Goal: Transaction & Acquisition: Subscribe to service/newsletter

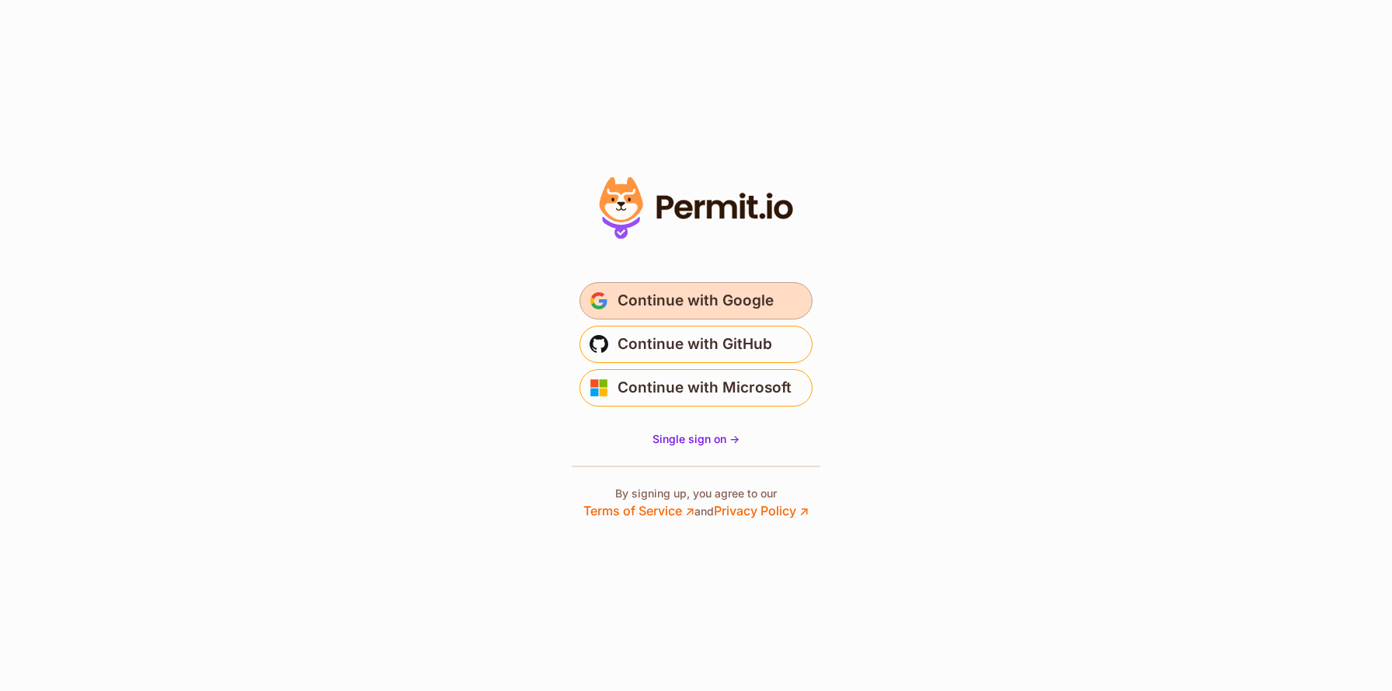
click at [719, 305] on span "Continue with Google" at bounding box center [696, 300] width 156 height 25
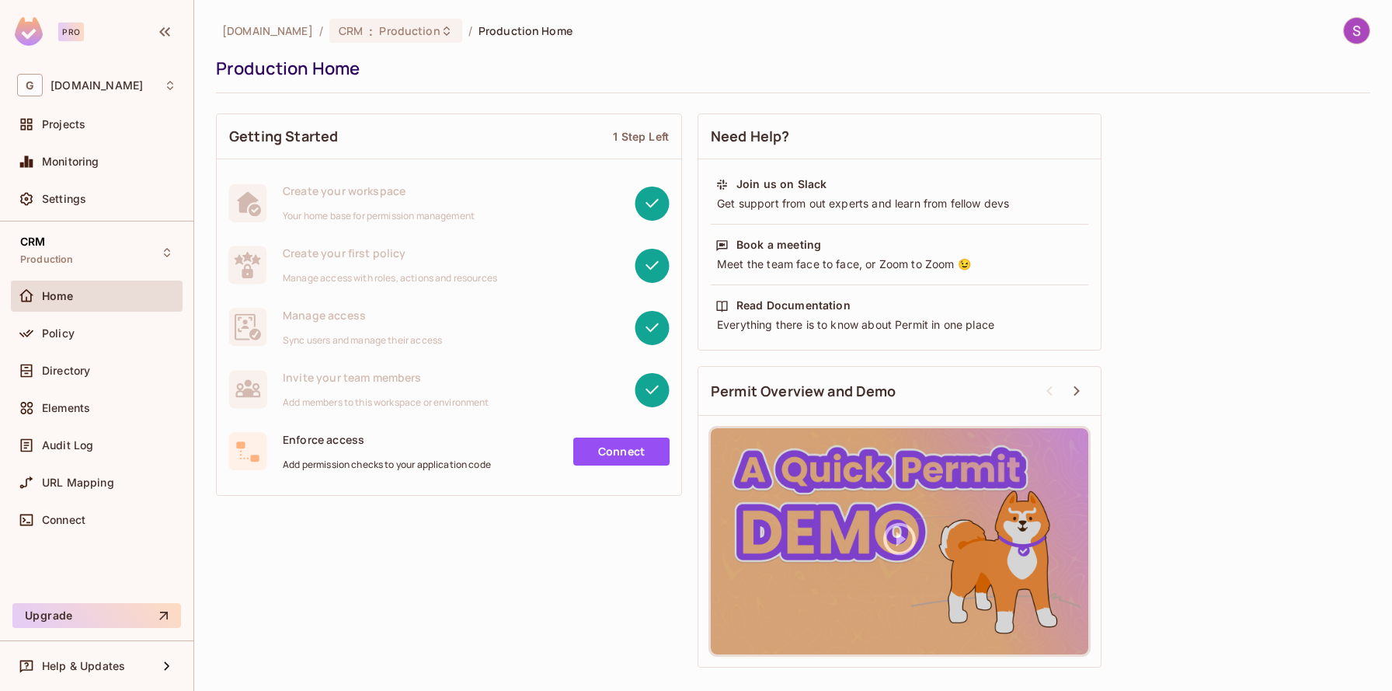
click at [383, 266] on div "Create your first policy Manage access with roles, actions and resources" at bounding box center [390, 264] width 214 height 39
click at [99, 618] on button "Upgrade" at bounding box center [96, 615] width 169 height 25
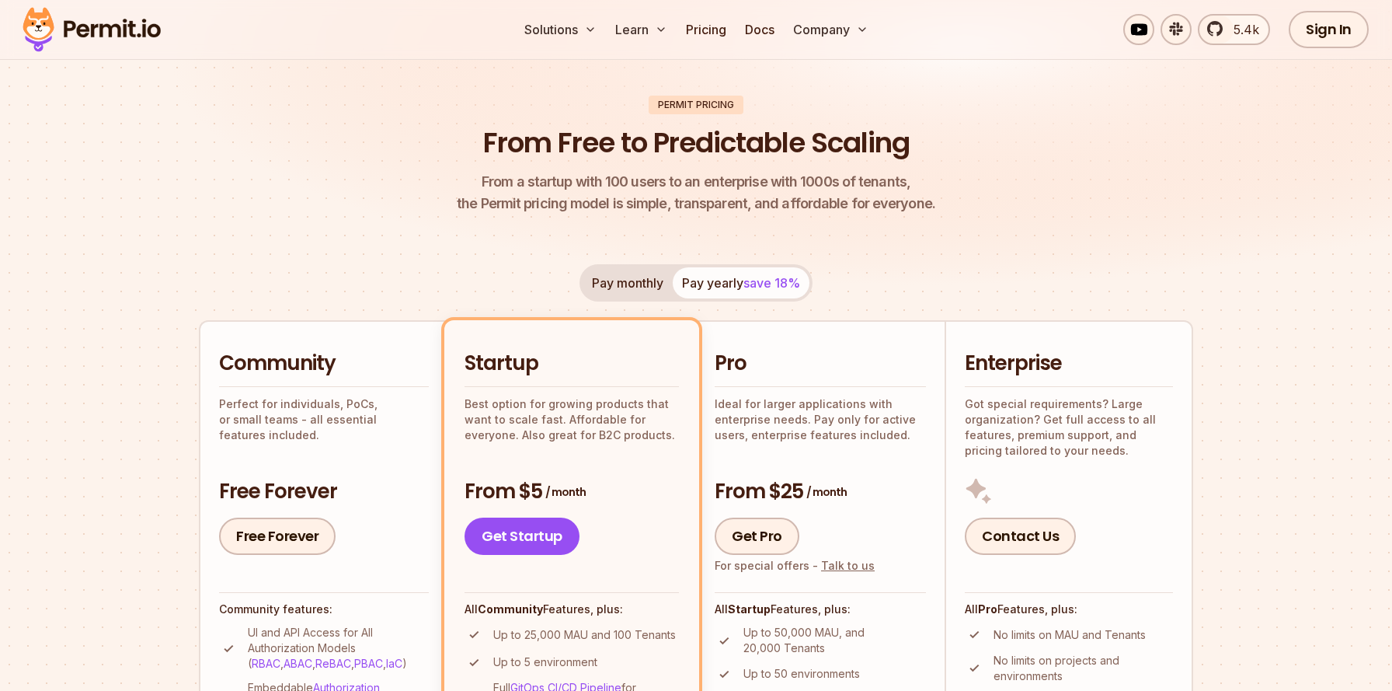
scroll to position [41, 0]
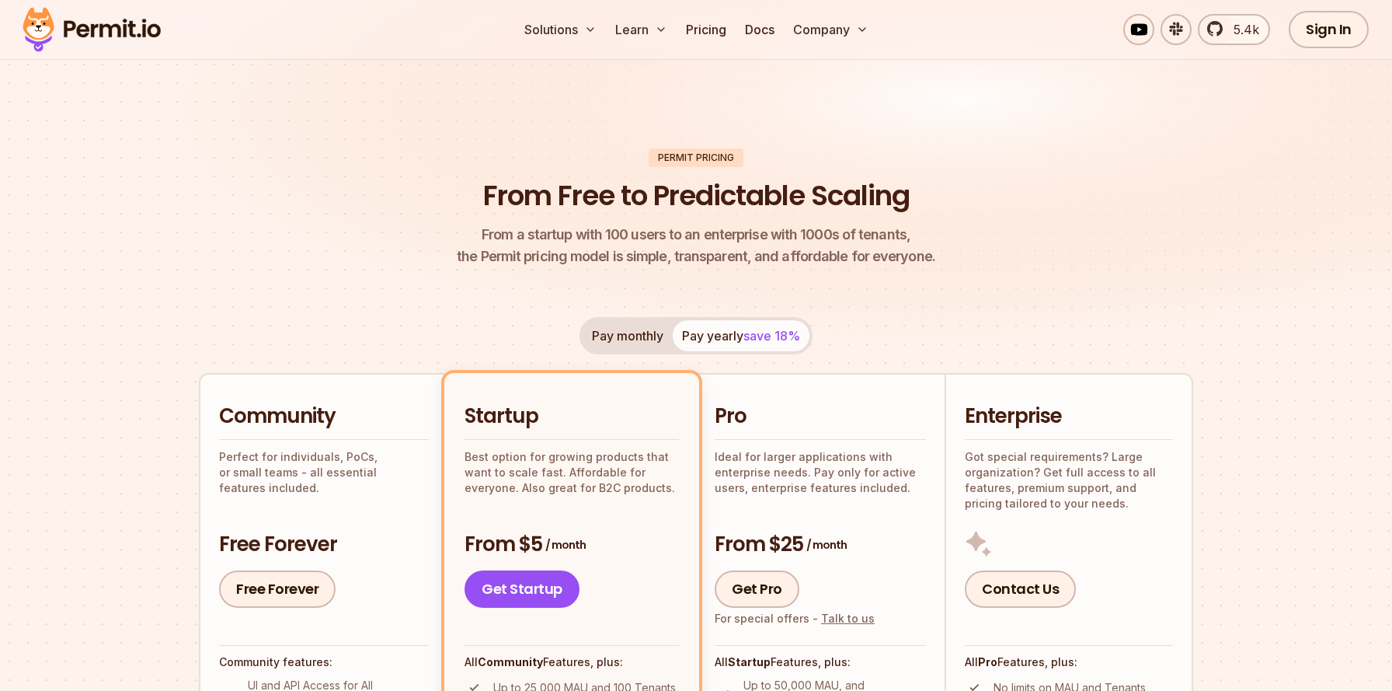
click at [642, 329] on button "Pay monthly" at bounding box center [628, 335] width 90 height 31
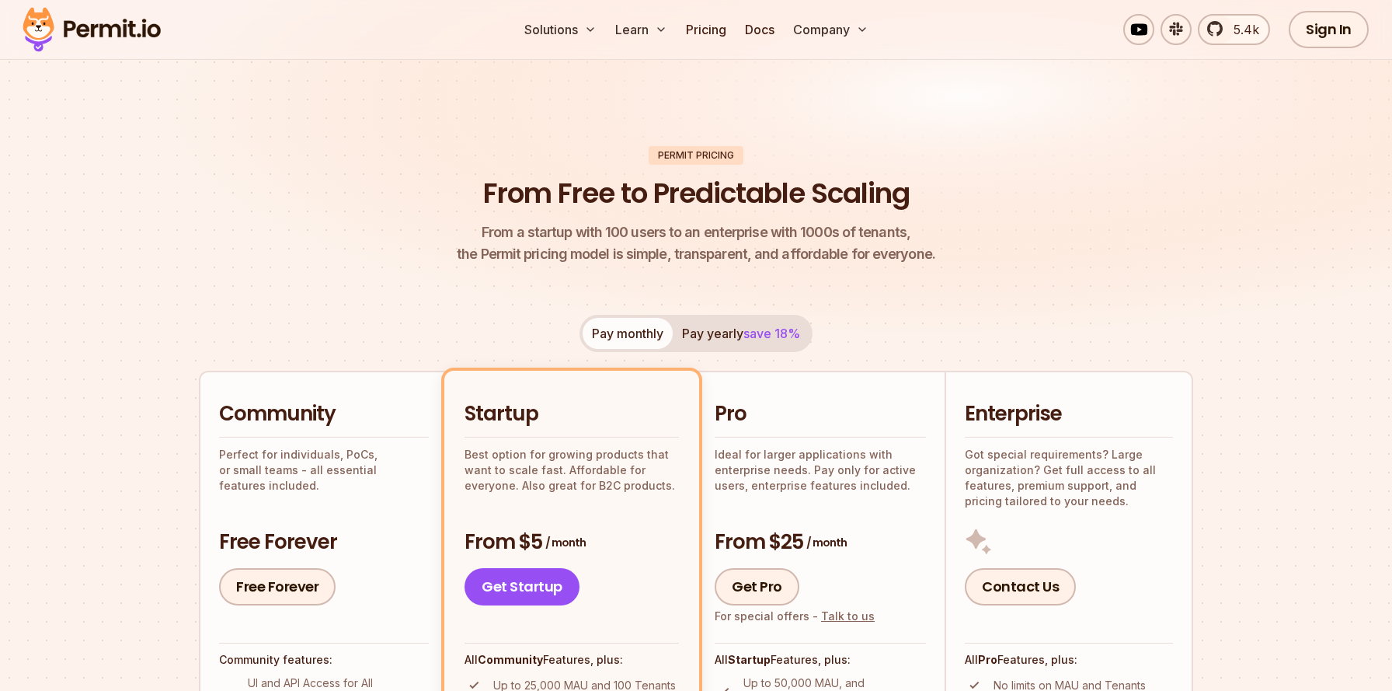
scroll to position [3, 0]
